Goal: Task Accomplishment & Management: Manage account settings

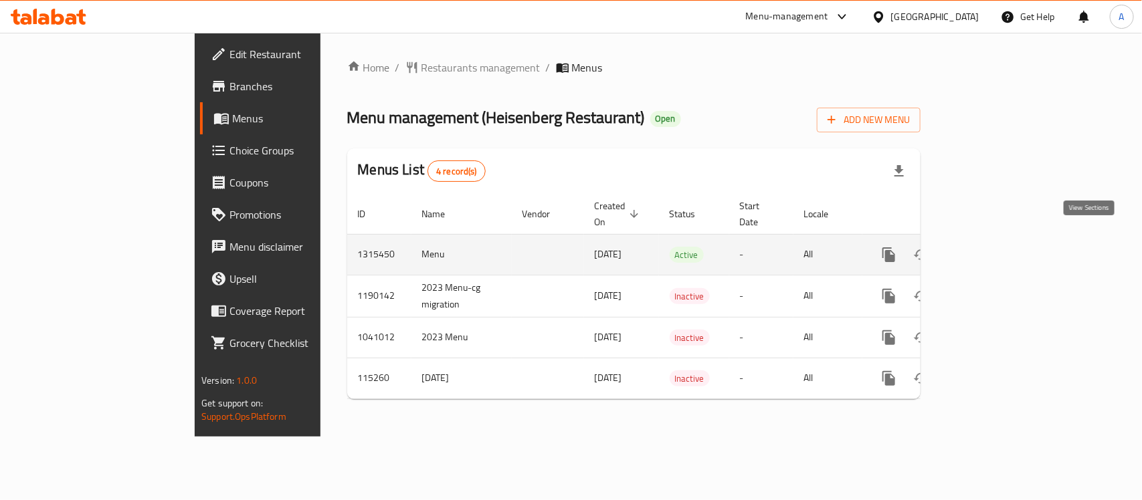
click at [994, 247] on icon "enhanced table" at bounding box center [985, 255] width 16 height 16
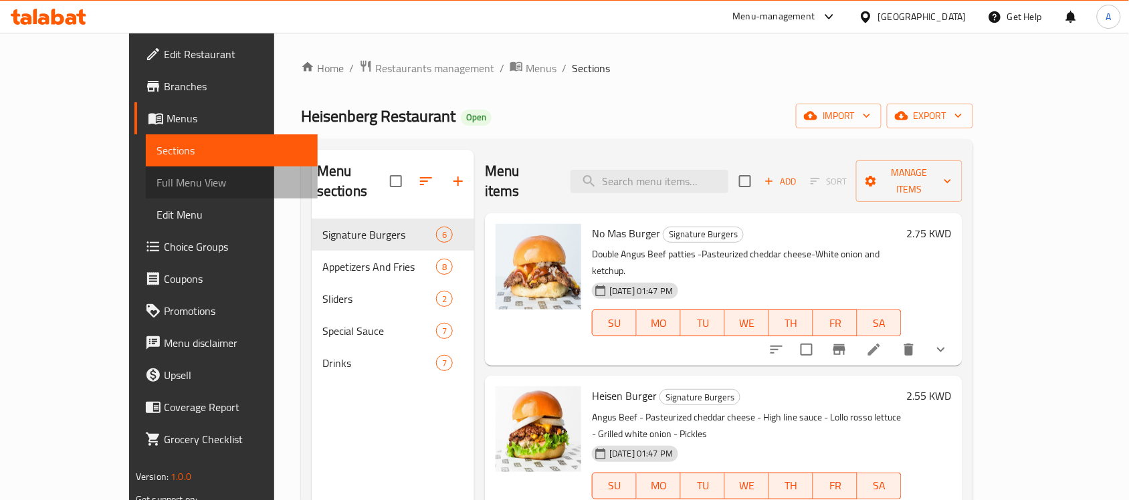
click at [157, 184] on span "Full Menu View" at bounding box center [232, 183] width 151 height 16
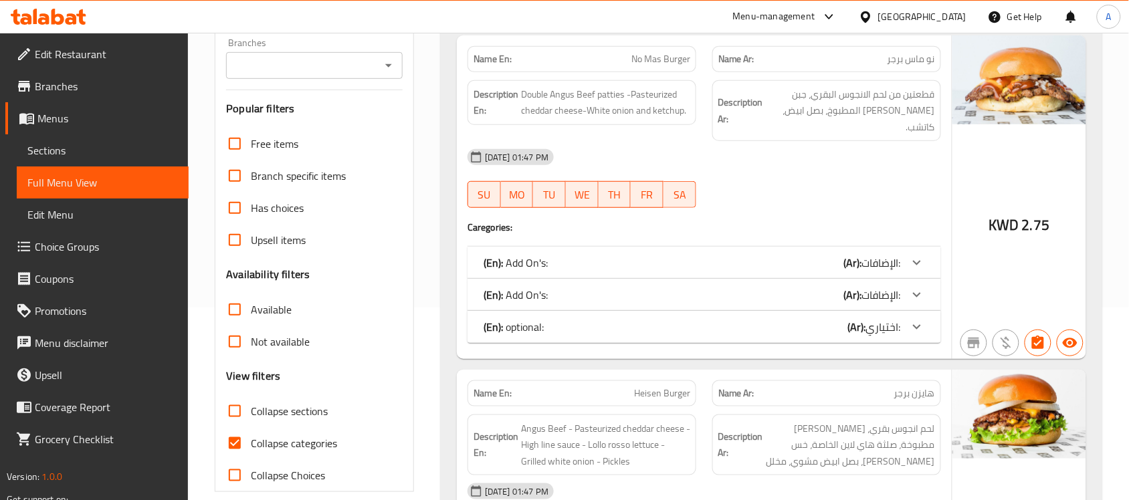
scroll to position [195, 0]
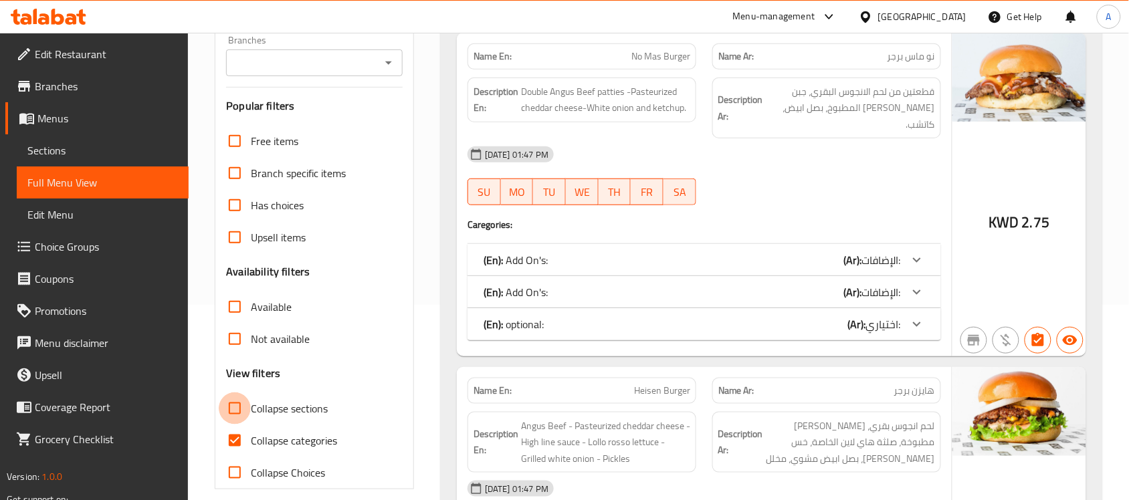
click at [234, 402] on input "Collapse sections" at bounding box center [235, 409] width 32 height 32
checkbox input "true"
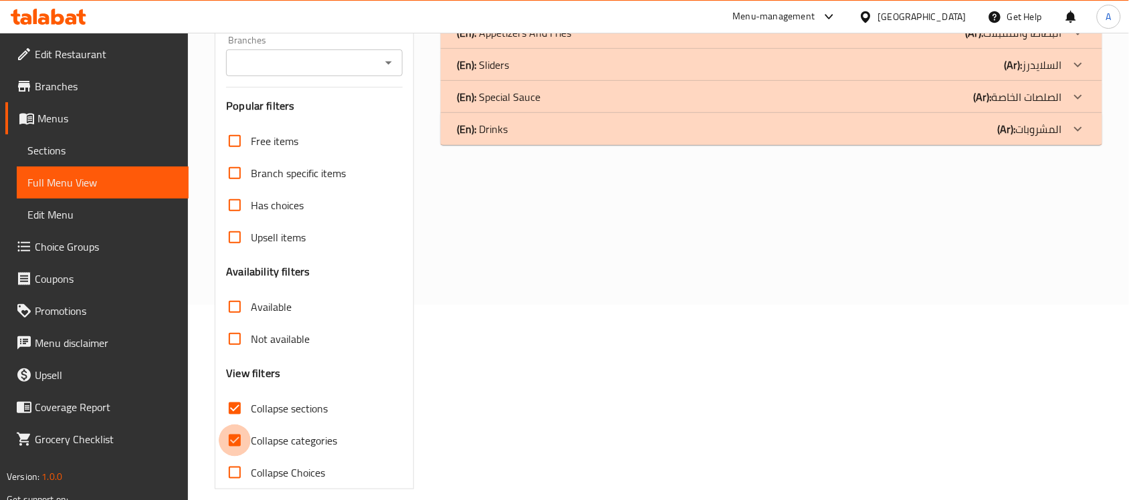
click at [242, 439] on input "Collapse categories" at bounding box center [235, 441] width 32 height 32
checkbox input "false"
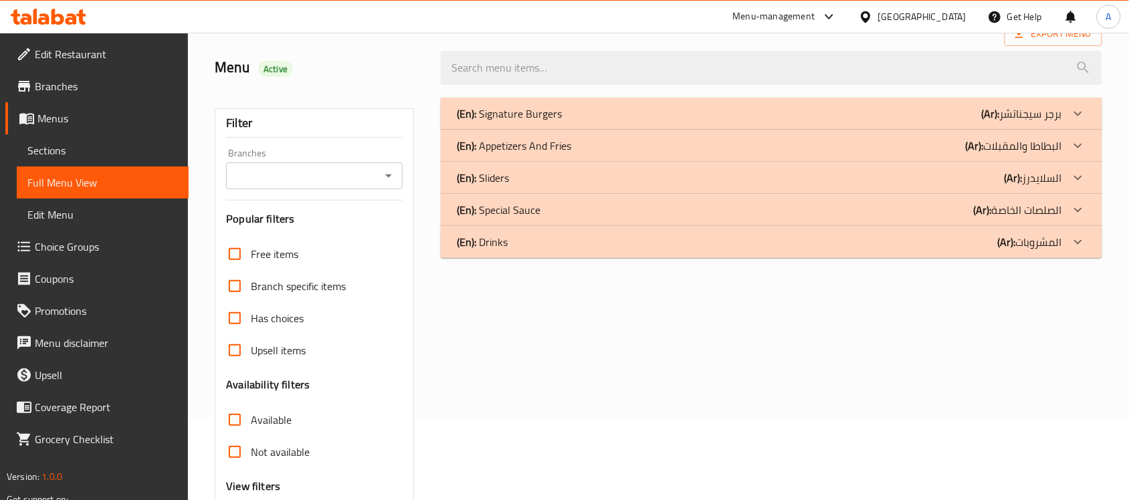
scroll to position [74, 0]
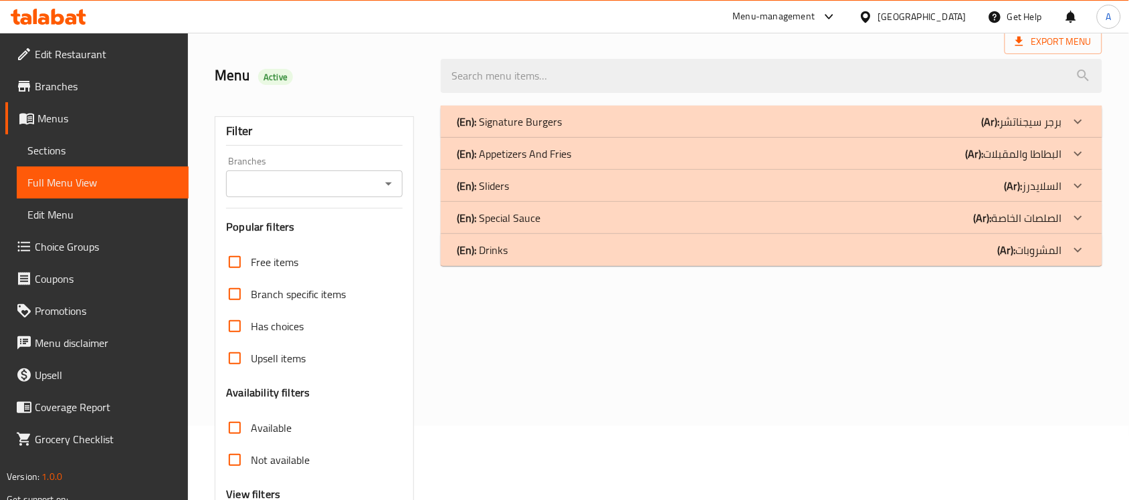
click at [679, 128] on div "(En): Signature Burgers (Ar): برجر سيجناتشر" at bounding box center [759, 122] width 605 height 16
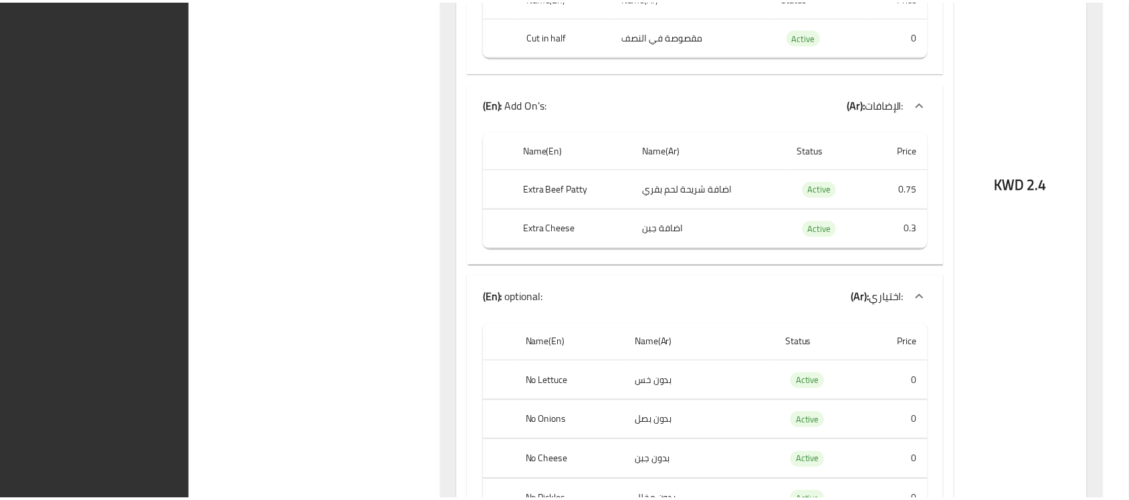
scroll to position [4681, 0]
